Goal: Use online tool/utility: Utilize a website feature to perform a specific function

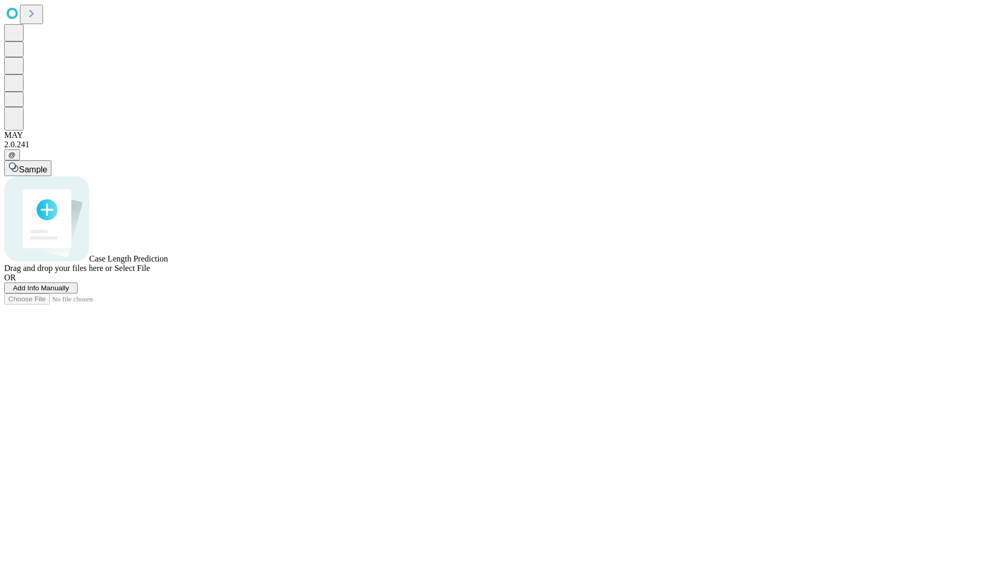
click at [150, 273] on span "Select File" at bounding box center [132, 268] width 36 height 9
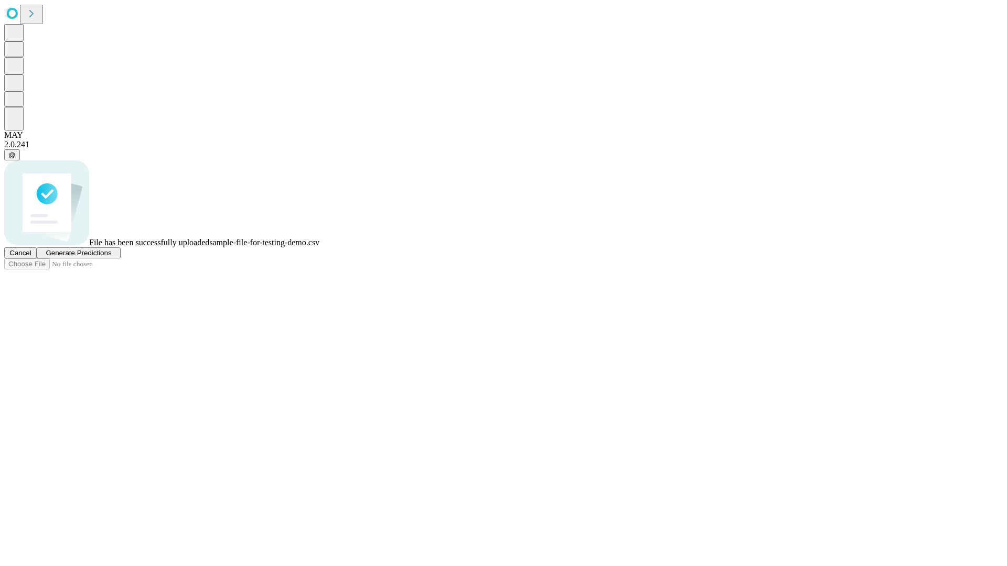
click at [111, 257] on span "Generate Predictions" at bounding box center [79, 253] width 66 height 8
